Goal: Information Seeking & Learning: Learn about a topic

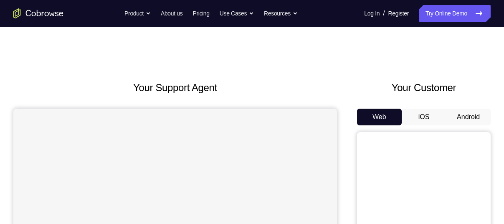
click at [469, 109] on button "Android" at bounding box center [468, 117] width 45 height 17
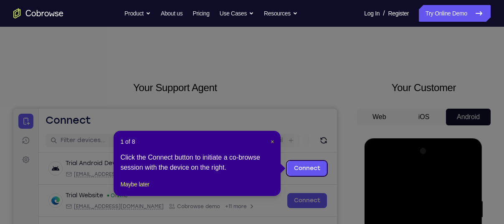
click at [272, 142] on span "×" at bounding box center [272, 141] width 3 height 7
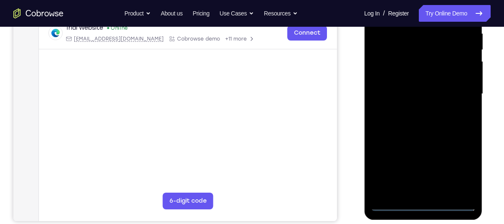
scroll to position [170, 0]
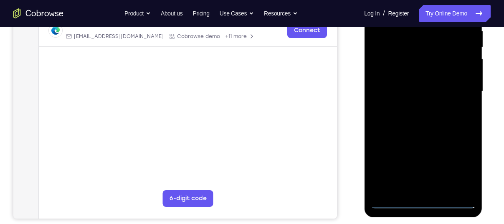
click at [425, 204] on div at bounding box center [422, 92] width 105 height 234
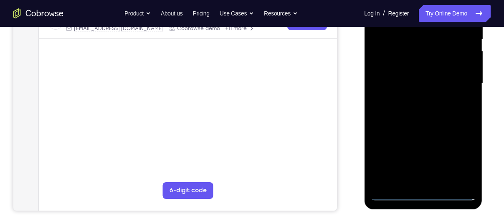
scroll to position [178, 0]
click at [414, 180] on div at bounding box center [422, 83] width 105 height 234
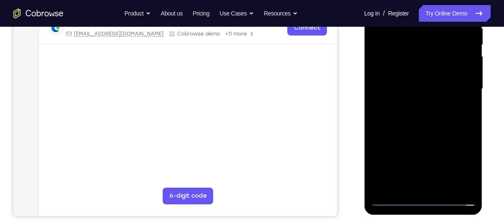
scroll to position [173, 0]
click at [434, 182] on div at bounding box center [422, 89] width 105 height 234
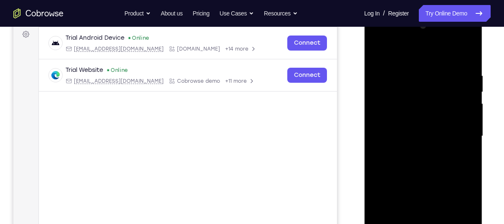
scroll to position [145, 0]
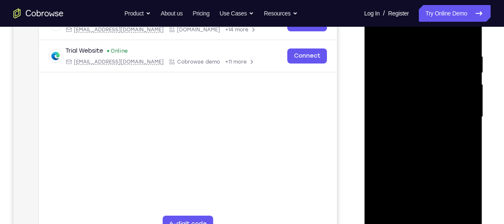
click at [464, 214] on div at bounding box center [422, 117] width 105 height 234
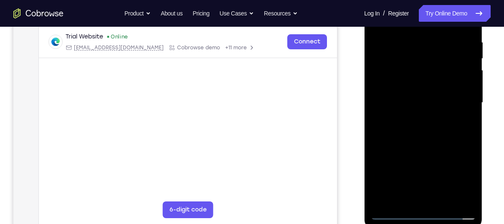
scroll to position [160, 0]
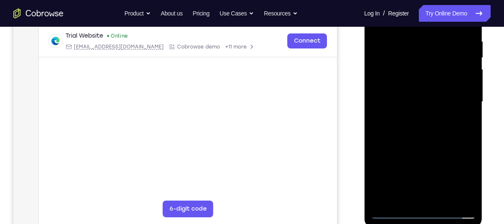
click at [463, 176] on div at bounding box center [422, 102] width 105 height 234
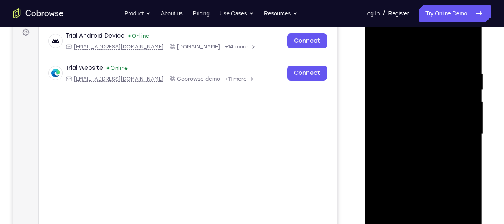
scroll to position [127, 0]
click at [381, 37] on div at bounding box center [422, 135] width 105 height 234
click at [461, 127] on div at bounding box center [422, 135] width 105 height 234
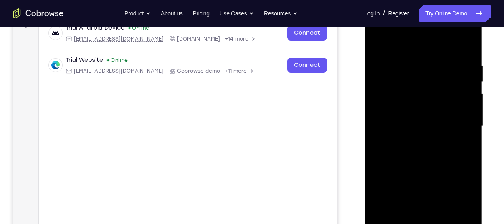
scroll to position [137, 0]
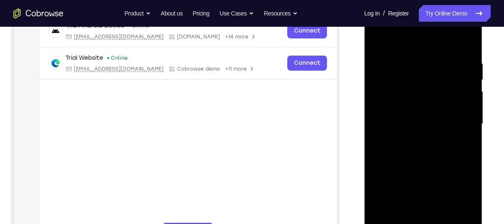
click at [411, 140] on div at bounding box center [422, 124] width 105 height 234
click at [415, 116] on div at bounding box center [422, 124] width 105 height 234
click at [418, 132] on div at bounding box center [422, 124] width 105 height 234
click at [419, 132] on div at bounding box center [422, 124] width 105 height 234
click at [466, 105] on div at bounding box center [422, 124] width 105 height 234
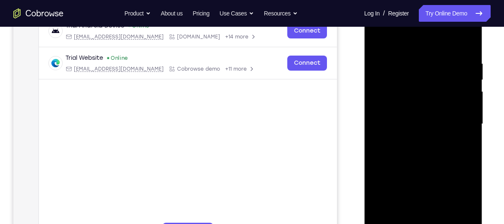
click at [441, 125] on div at bounding box center [422, 124] width 105 height 234
click at [419, 152] on div at bounding box center [422, 124] width 105 height 234
drag, startPoint x: 386, startPoint y: 38, endPoint x: 456, endPoint y: 43, distance: 69.5
click at [456, 43] on div at bounding box center [422, 124] width 105 height 234
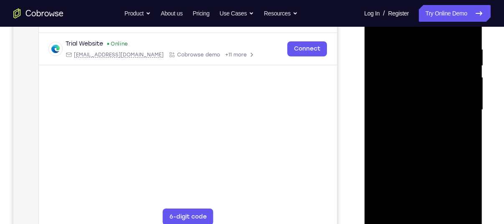
scroll to position [153, 0]
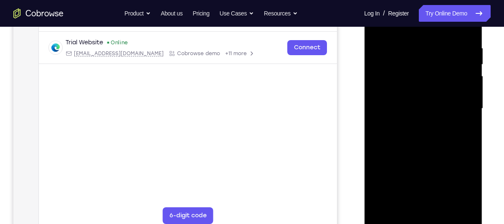
click at [467, 34] on div at bounding box center [422, 109] width 105 height 234
click at [410, 46] on div at bounding box center [422, 109] width 105 height 234
click at [455, 63] on div at bounding box center [422, 109] width 105 height 234
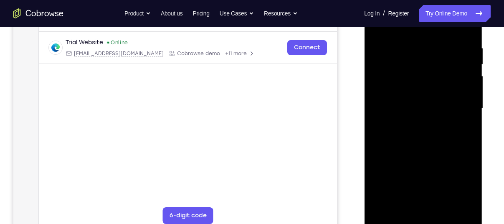
drag, startPoint x: 465, startPoint y: 82, endPoint x: 400, endPoint y: 81, distance: 65.2
click at [400, 81] on div at bounding box center [422, 109] width 105 height 234
drag, startPoint x: 464, startPoint y: 104, endPoint x: 412, endPoint y: 104, distance: 52.2
click at [412, 104] on div at bounding box center [422, 109] width 105 height 234
drag, startPoint x: 452, startPoint y: 104, endPoint x: 394, endPoint y: 95, distance: 59.2
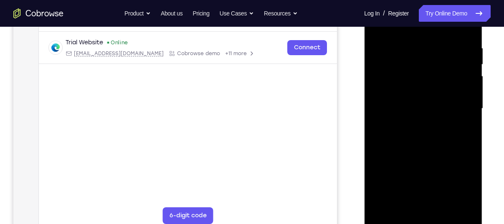
click at [394, 95] on div at bounding box center [422, 109] width 105 height 234
drag, startPoint x: 463, startPoint y: 110, endPoint x: 391, endPoint y: 104, distance: 71.6
click at [391, 104] on div at bounding box center [422, 109] width 105 height 234
drag, startPoint x: 403, startPoint y: 108, endPoint x: 474, endPoint y: 121, distance: 72.2
click at [474, 121] on div at bounding box center [422, 109] width 105 height 234
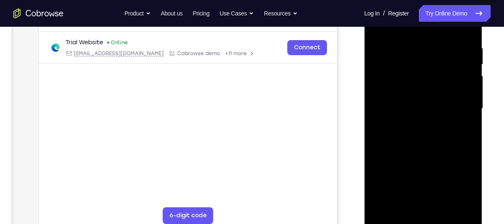
click at [463, 95] on div at bounding box center [422, 109] width 105 height 234
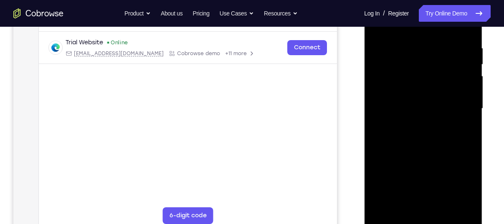
click at [463, 95] on div at bounding box center [422, 109] width 105 height 234
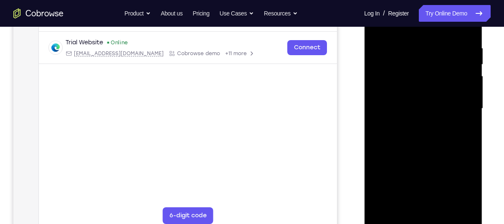
drag, startPoint x: 463, startPoint y: 95, endPoint x: 389, endPoint y: 86, distance: 74.5
click at [389, 86] on div at bounding box center [422, 109] width 105 height 234
drag, startPoint x: 466, startPoint y: 127, endPoint x: 388, endPoint y: 122, distance: 77.5
click at [388, 122] on div at bounding box center [422, 109] width 105 height 234
click at [463, 30] on div at bounding box center [422, 109] width 105 height 234
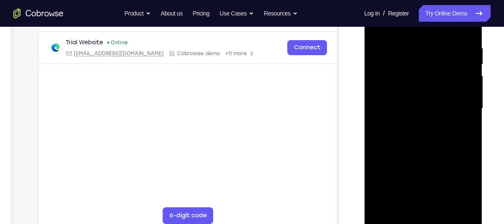
scroll to position [167, 0]
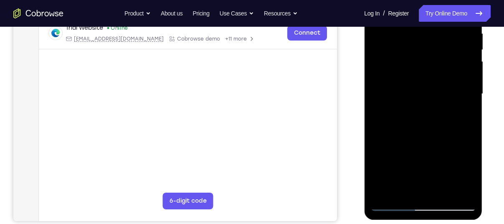
click at [404, 194] on div at bounding box center [422, 94] width 105 height 234
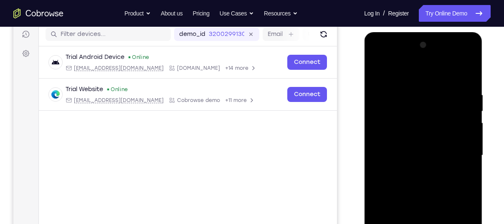
scroll to position [107, 0]
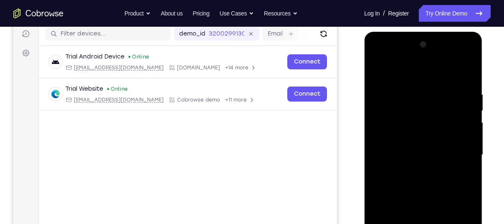
drag, startPoint x: 429, startPoint y: 186, endPoint x: 431, endPoint y: 113, distance: 73.6
click at [431, 113] on div at bounding box center [422, 155] width 105 height 234
click at [391, 104] on div at bounding box center [422, 155] width 105 height 234
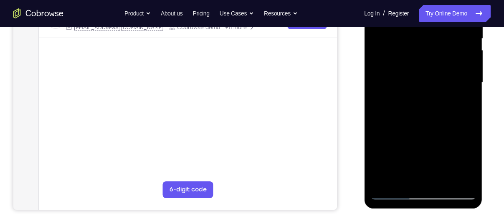
scroll to position [179, 0]
drag, startPoint x: 416, startPoint y: 151, endPoint x: 427, endPoint y: 213, distance: 63.2
click at [427, 210] on html "Online web based iOS Simulators and Android Emulators. Run iPhone, iPad, Mobile…" at bounding box center [423, 84] width 119 height 251
drag, startPoint x: 428, startPoint y: 70, endPoint x: 436, endPoint y: 163, distance: 93.9
click at [436, 163] on div at bounding box center [422, 82] width 105 height 234
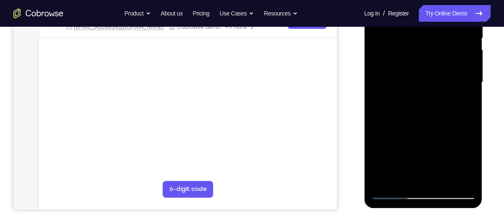
drag, startPoint x: 426, startPoint y: 66, endPoint x: 431, endPoint y: 90, distance: 24.3
click at [431, 90] on div at bounding box center [422, 82] width 105 height 234
click at [391, 192] on div at bounding box center [422, 82] width 105 height 234
drag, startPoint x: 407, startPoint y: 114, endPoint x: 414, endPoint y: 188, distance: 73.8
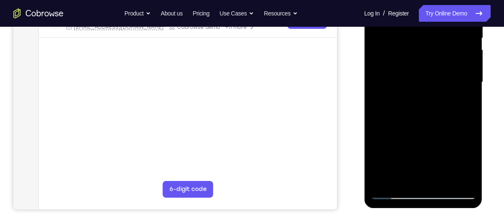
click at [414, 188] on div at bounding box center [422, 82] width 105 height 234
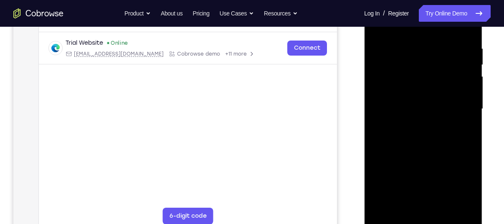
scroll to position [153, 0]
drag, startPoint x: 422, startPoint y: 172, endPoint x: 415, endPoint y: 86, distance: 85.5
click at [415, 86] on div at bounding box center [422, 109] width 105 height 234
drag, startPoint x: 423, startPoint y: 170, endPoint x: 420, endPoint y: 71, distance: 99.0
click at [420, 71] on div at bounding box center [422, 109] width 105 height 234
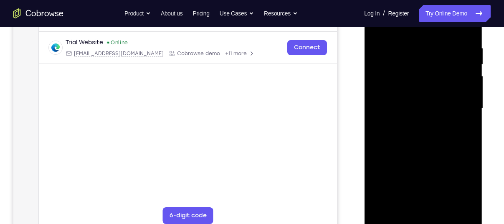
drag, startPoint x: 431, startPoint y: 172, endPoint x: 423, endPoint y: 61, distance: 111.0
click at [423, 61] on div at bounding box center [422, 109] width 105 height 234
drag, startPoint x: 422, startPoint y: 159, endPoint x: 410, endPoint y: 32, distance: 128.0
click at [410, 32] on div at bounding box center [422, 109] width 105 height 234
drag, startPoint x: 418, startPoint y: 166, endPoint x: 427, endPoint y: 35, distance: 131.5
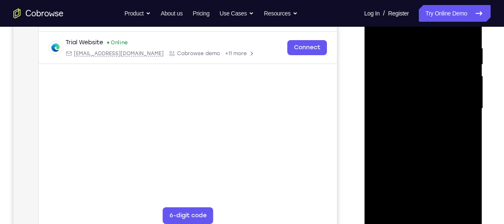
click at [427, 35] on div at bounding box center [422, 109] width 105 height 234
drag, startPoint x: 421, startPoint y: 174, endPoint x: 424, endPoint y: 64, distance: 110.3
click at [424, 64] on div at bounding box center [422, 109] width 105 height 234
drag, startPoint x: 406, startPoint y: 183, endPoint x: 406, endPoint y: 16, distance: 166.2
click at [406, 16] on div at bounding box center [422, 109] width 105 height 234
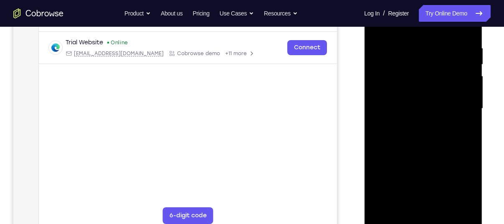
drag, startPoint x: 422, startPoint y: 160, endPoint x: 421, endPoint y: 28, distance: 132.0
click at [421, 28] on div at bounding box center [422, 109] width 105 height 234
drag, startPoint x: 434, startPoint y: 139, endPoint x: 436, endPoint y: 180, distance: 41.0
click at [436, 180] on div at bounding box center [422, 109] width 105 height 234
drag, startPoint x: 426, startPoint y: 166, endPoint x: 426, endPoint y: 70, distance: 96.1
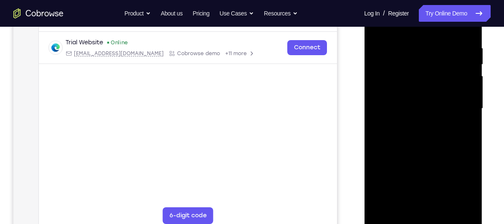
click at [426, 70] on div at bounding box center [422, 109] width 105 height 234
drag, startPoint x: 428, startPoint y: 149, endPoint x: 427, endPoint y: 41, distance: 107.4
click at [427, 41] on div at bounding box center [422, 109] width 105 height 234
drag, startPoint x: 434, startPoint y: 166, endPoint x: 429, endPoint y: 53, distance: 112.9
click at [429, 53] on div at bounding box center [422, 109] width 105 height 234
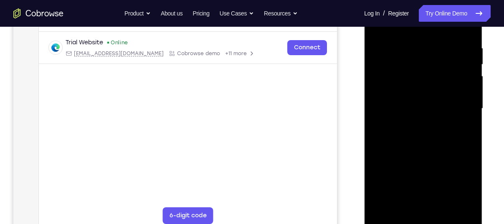
drag, startPoint x: 415, startPoint y: 183, endPoint x: 420, endPoint y: 46, distance: 137.1
click at [420, 46] on div at bounding box center [422, 109] width 105 height 234
drag, startPoint x: 421, startPoint y: 128, endPoint x: 418, endPoint y: 102, distance: 26.5
click at [418, 102] on div at bounding box center [422, 109] width 105 height 234
drag, startPoint x: 417, startPoint y: 182, endPoint x: 406, endPoint y: 49, distance: 133.3
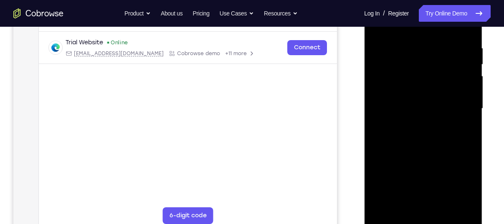
click at [406, 49] on div at bounding box center [422, 109] width 105 height 234
drag, startPoint x: 418, startPoint y: 163, endPoint x: 416, endPoint y: 83, distance: 80.6
click at [416, 83] on div at bounding box center [422, 109] width 105 height 234
drag, startPoint x: 415, startPoint y: 167, endPoint x: 414, endPoint y: 156, distance: 10.9
click at [414, 156] on div at bounding box center [422, 109] width 105 height 234
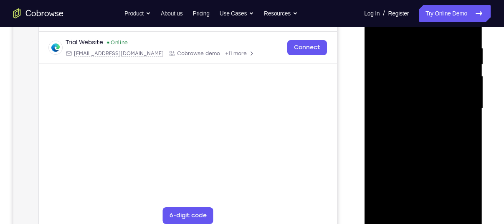
click at [470, 115] on div at bounding box center [422, 109] width 105 height 234
